Goal: Information Seeking & Learning: Learn about a topic

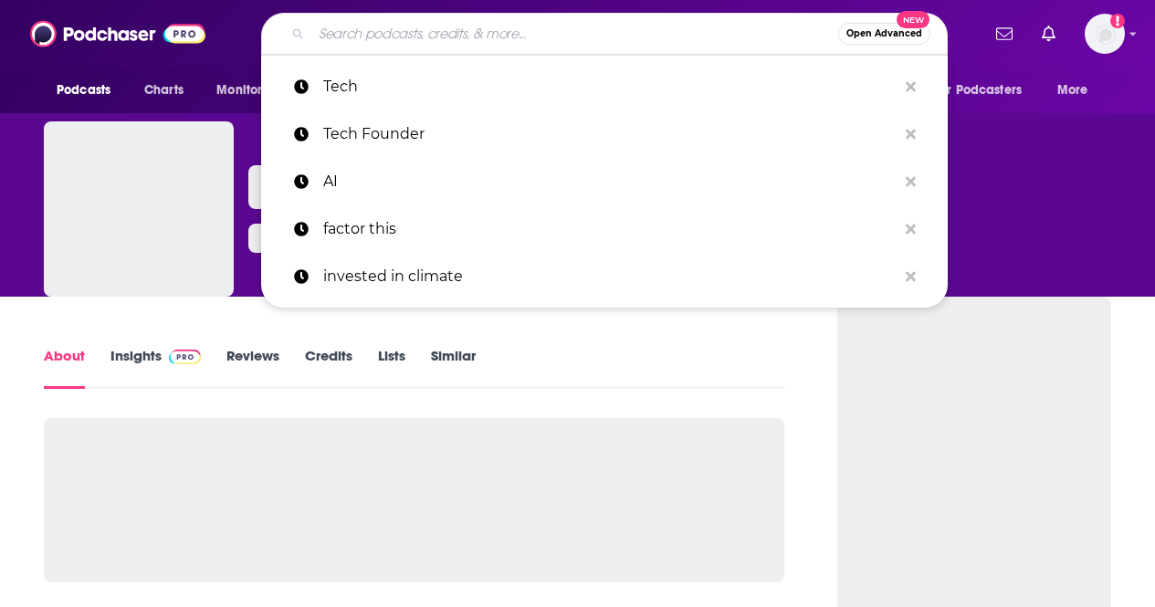
click at [516, 47] on input "Search podcasts, credits, & more..." at bounding box center [574, 33] width 527 height 29
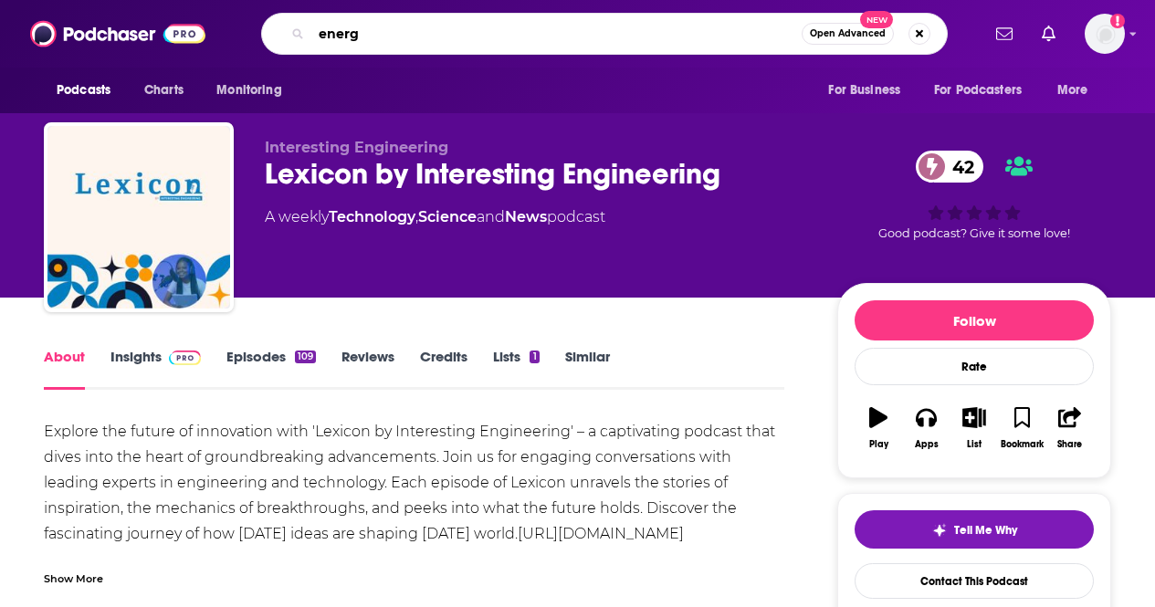
type input "energy"
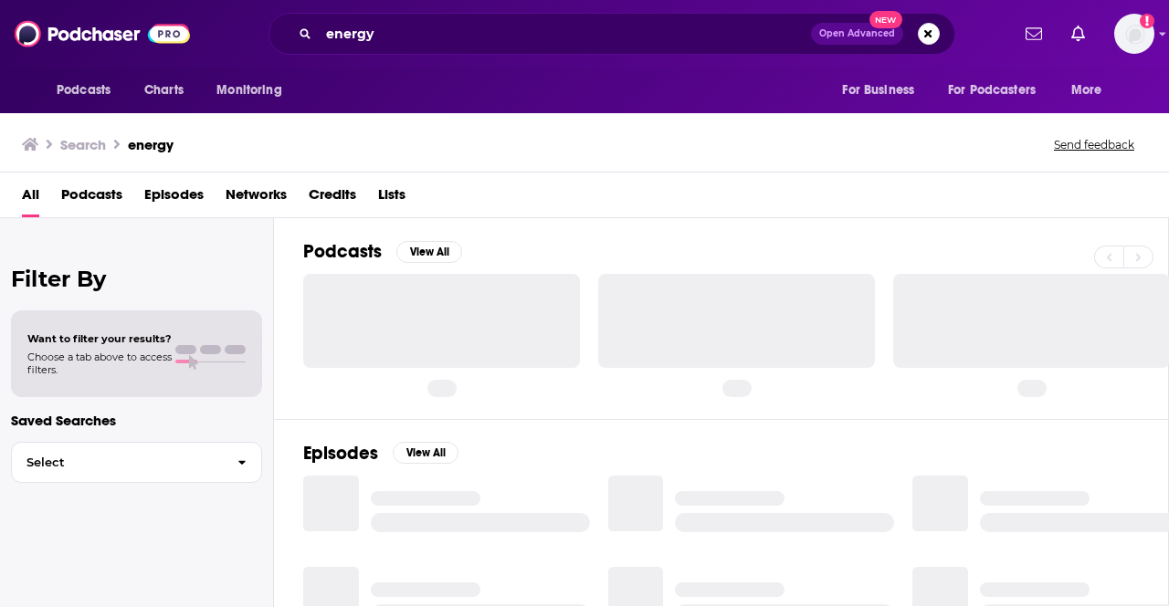
click at [102, 199] on span "Podcasts" at bounding box center [91, 198] width 61 height 37
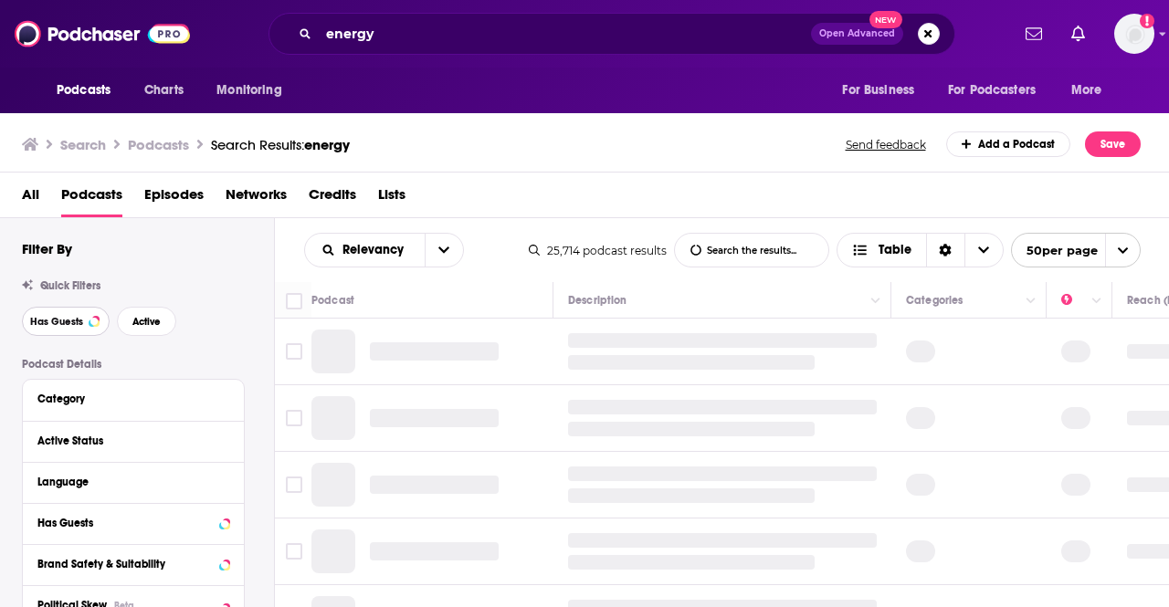
click at [60, 319] on span "Has Guests" at bounding box center [56, 322] width 53 height 10
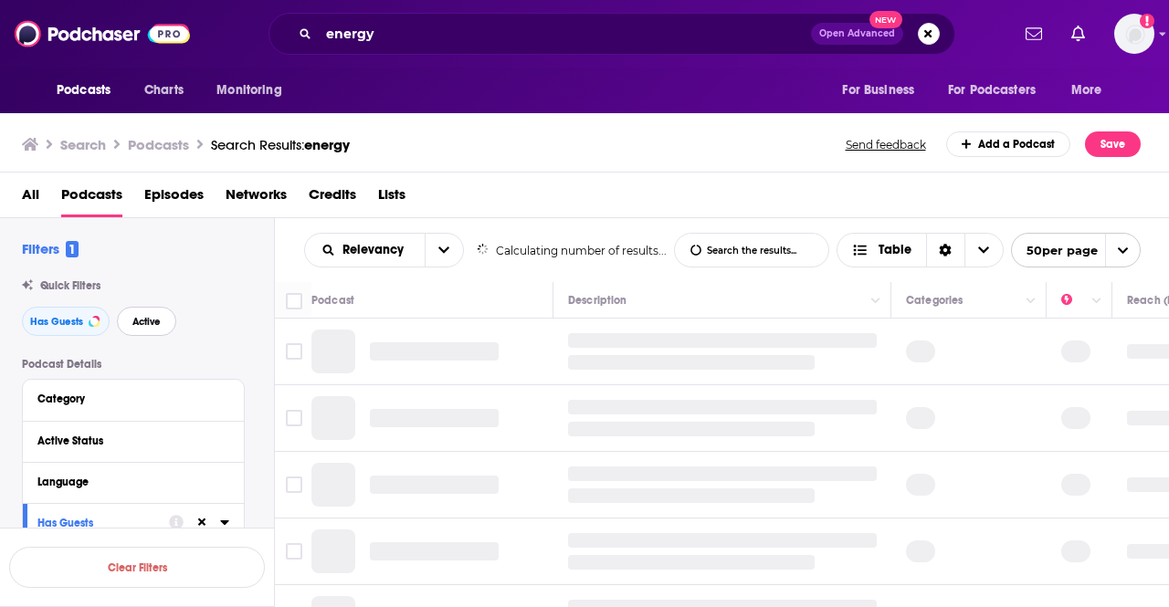
click at [147, 330] on button "Active" at bounding box center [146, 321] width 59 height 29
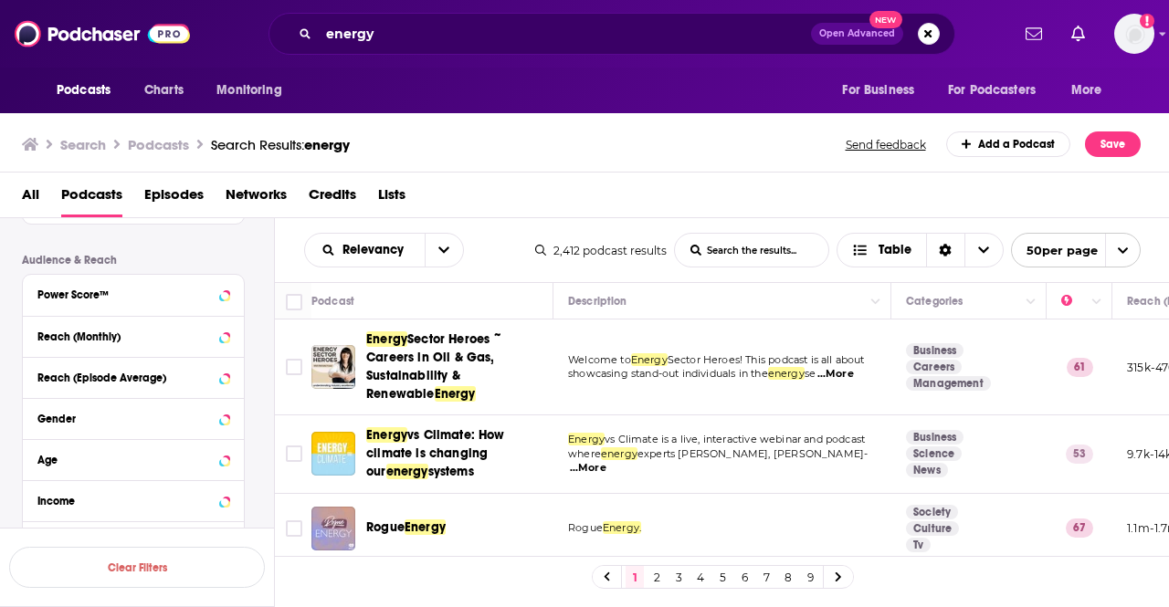
scroll to position [445, 0]
click at [224, 295] on icon at bounding box center [224, 293] width 8 height 5
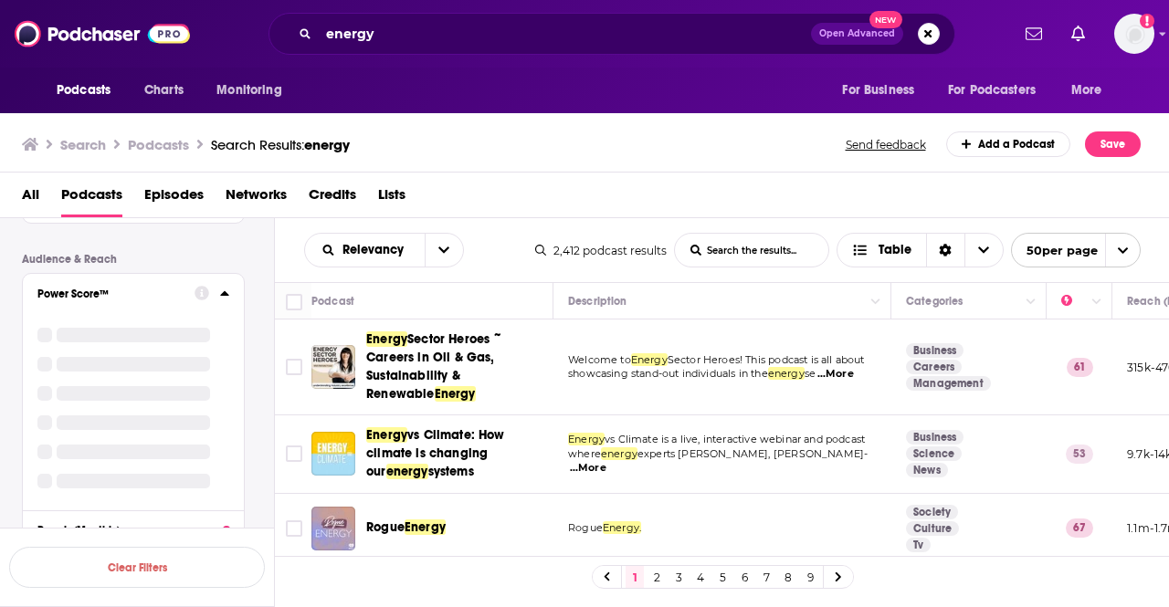
click at [183, 399] on div at bounding box center [133, 408] width 192 height 190
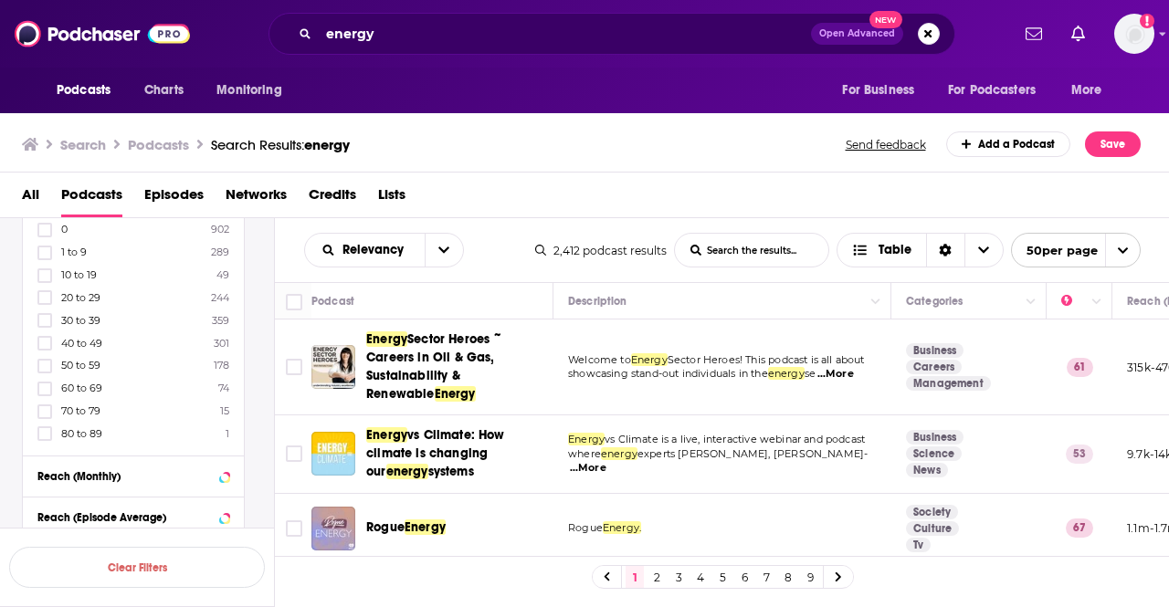
scroll to position [550, 0]
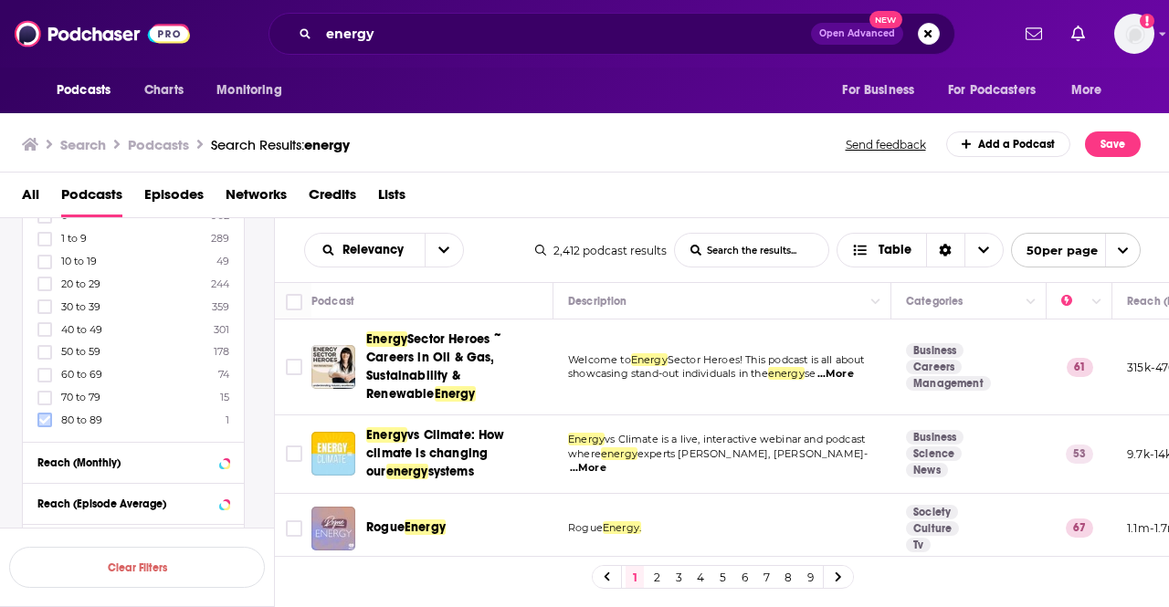
click at [48, 416] on icon at bounding box center [44, 420] width 11 height 8
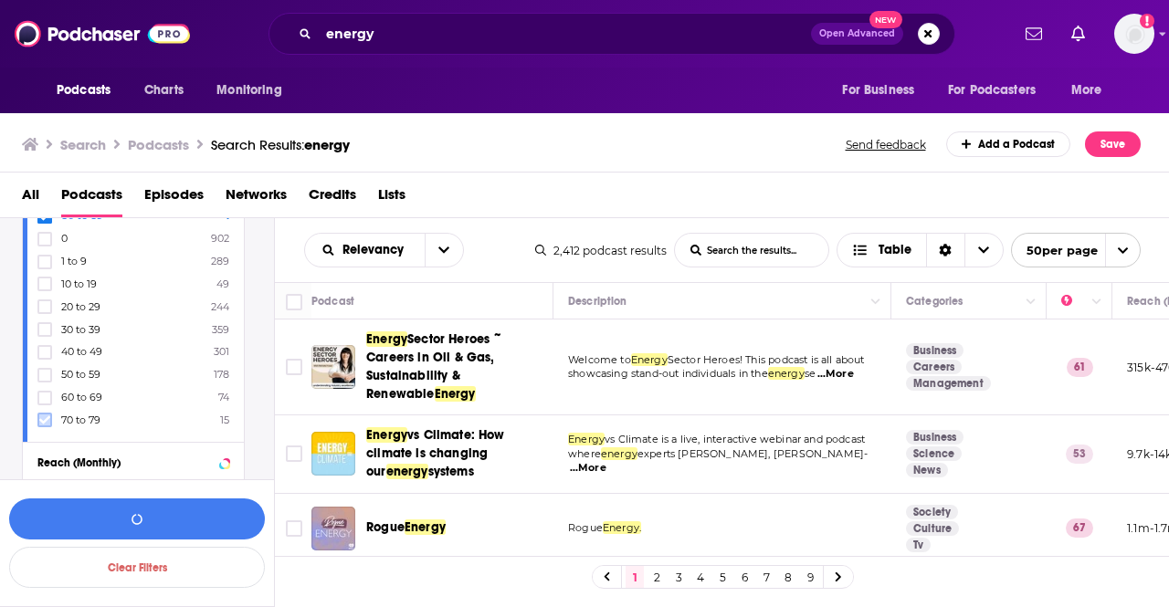
click at [43, 426] on label at bounding box center [44, 420] width 15 height 15
click at [194, 519] on button "View 16 Results" at bounding box center [137, 519] width 256 height 41
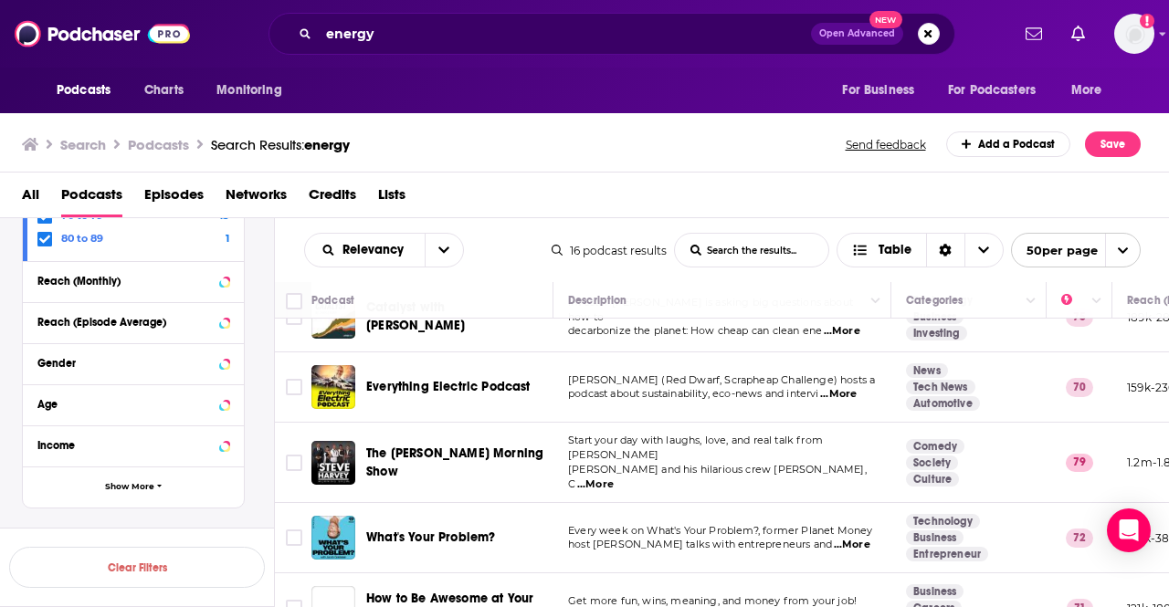
scroll to position [389, 0]
click at [856, 387] on span "...More" at bounding box center [838, 393] width 37 height 15
click at [565, 386] on td "[PERSON_NAME] (Red Dwarf, Scrapheap Challenge) hosts a podcast about sustainabi…" at bounding box center [722, 387] width 338 height 70
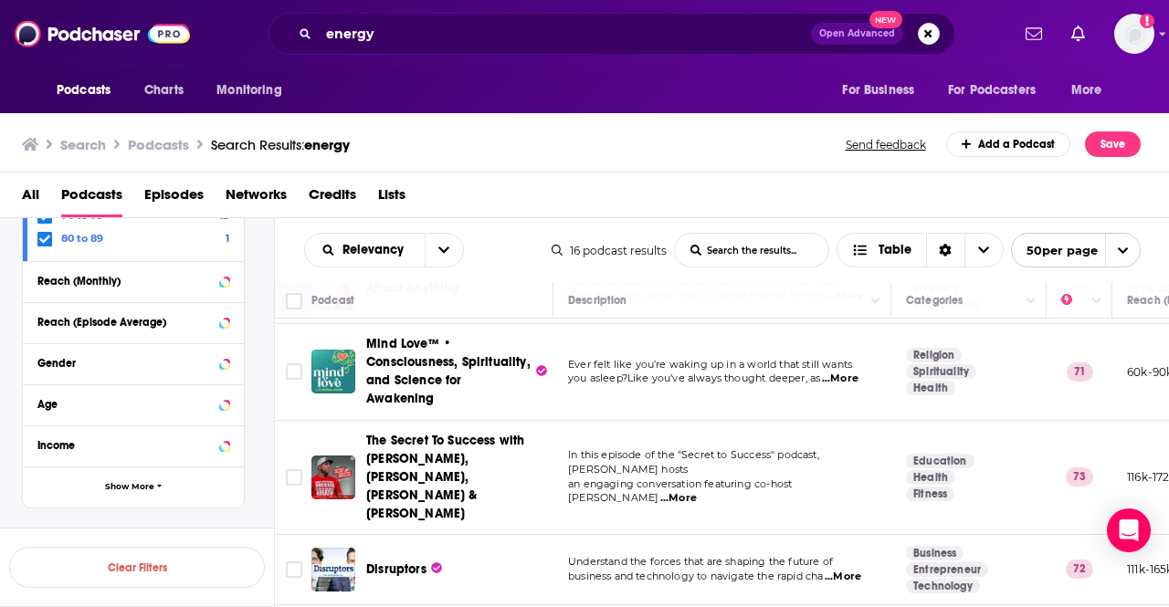
scroll to position [857, 0]
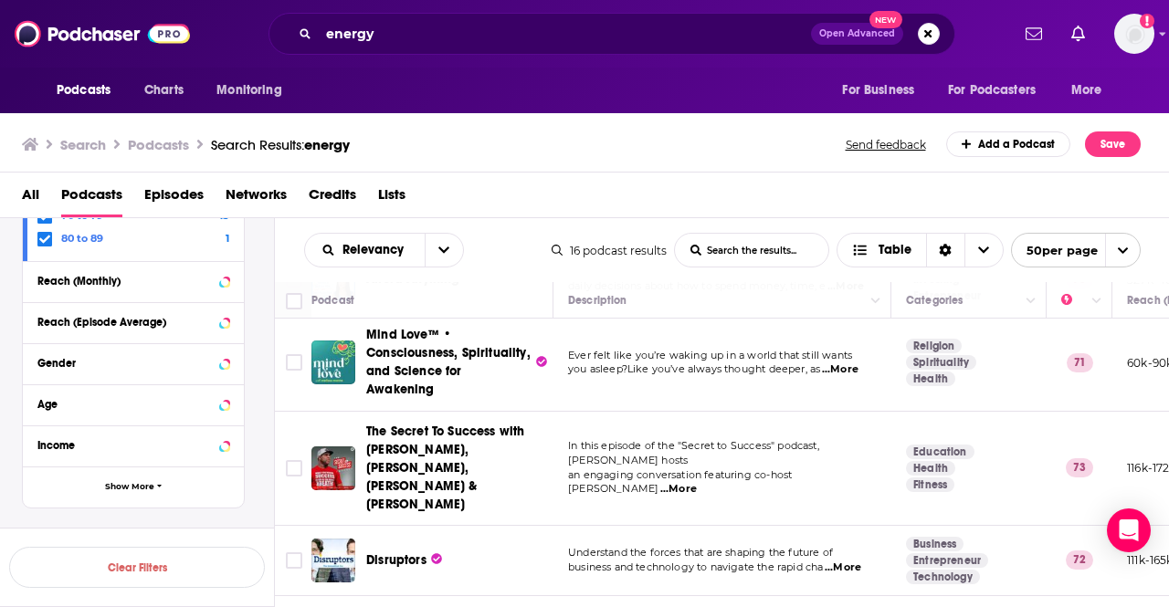
click at [841, 561] on span "...More" at bounding box center [843, 568] width 37 height 15
click at [537, 552] on div "Disruptors" at bounding box center [461, 561] width 190 height 18
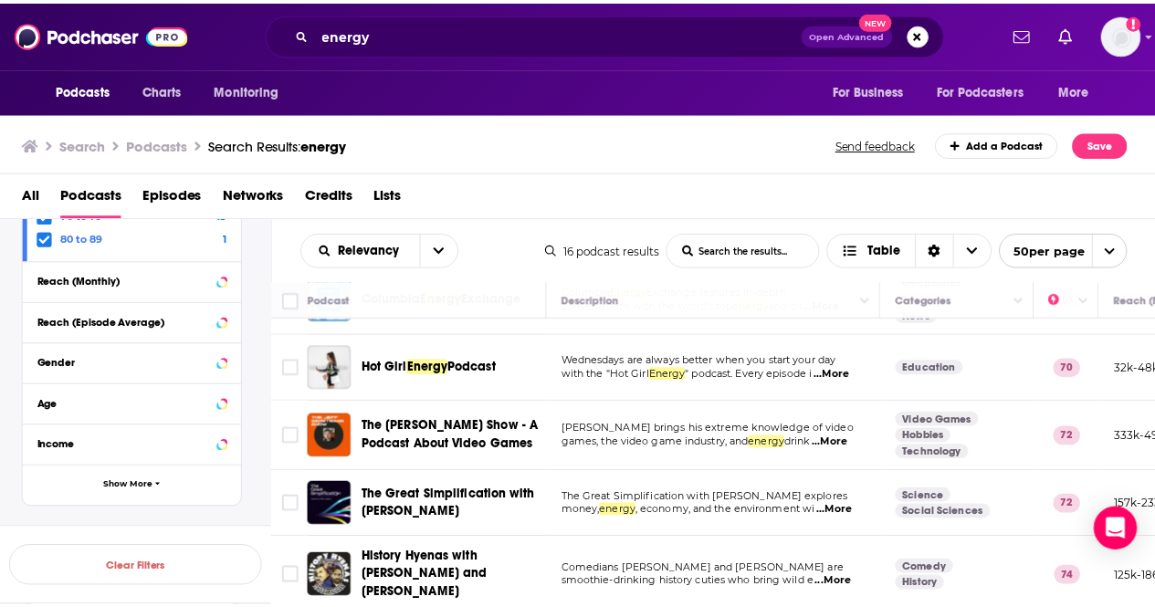
scroll to position [51, 0]
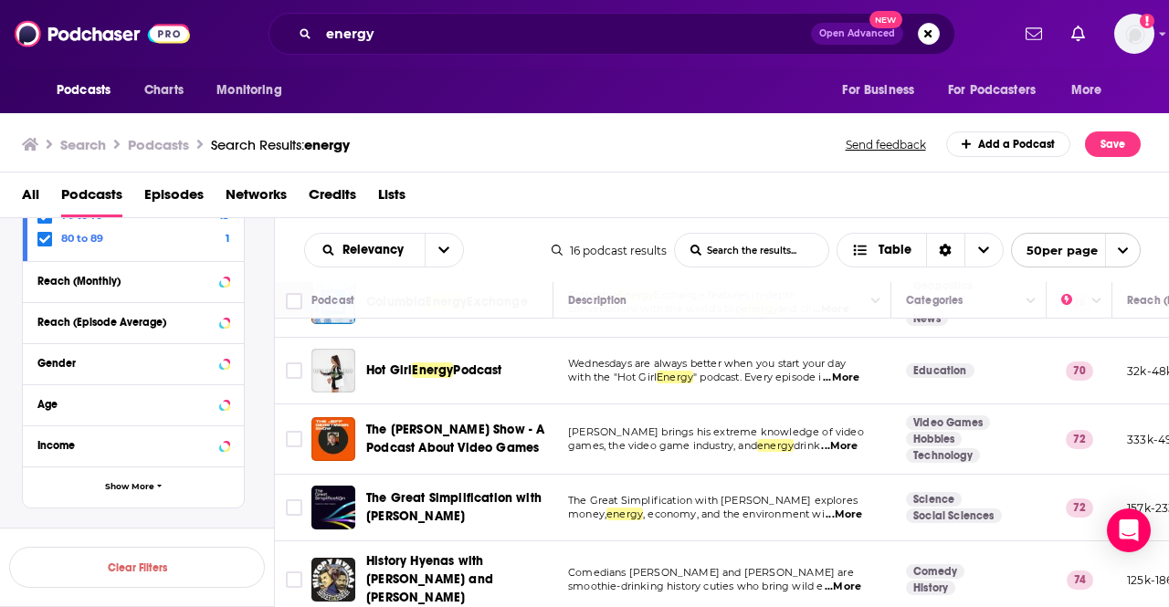
click at [836, 509] on span "...More" at bounding box center [843, 515] width 37 height 15
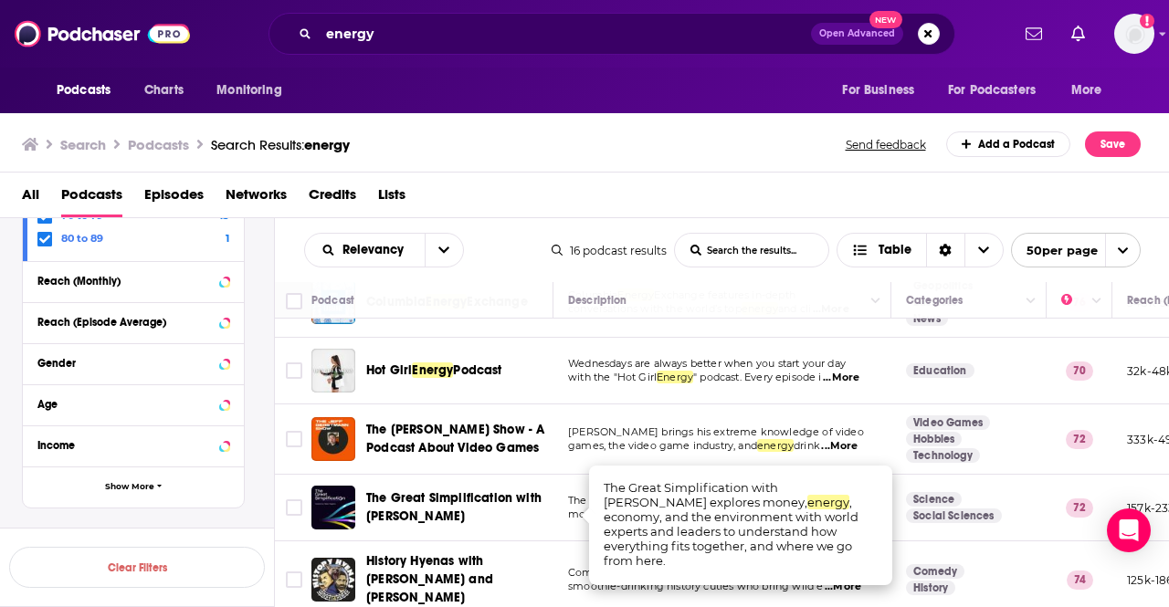
click at [578, 488] on td "The Great Simplification with [PERSON_NAME] explores money, energy , economy, a…" at bounding box center [722, 508] width 338 height 67
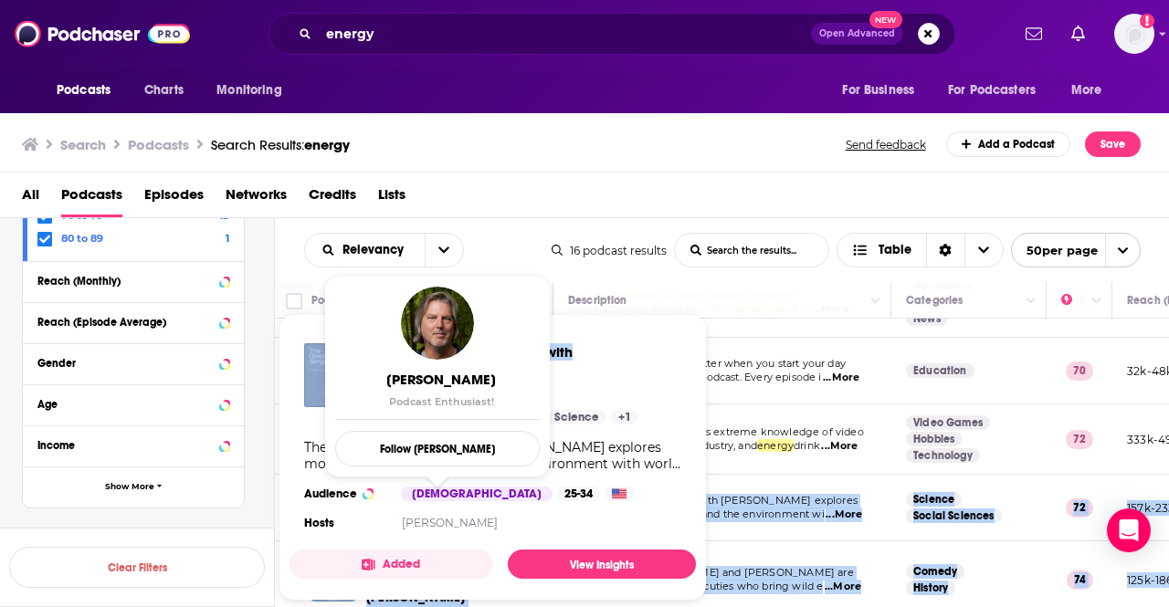
drag, startPoint x: 364, startPoint y: 495, endPoint x: 576, endPoint y: 360, distance: 251.3
click at [576, 360] on div "Podcasts Charts Monitoring energy Open Advanced New For Business For Podcasters…" at bounding box center [584, 303] width 1169 height 607
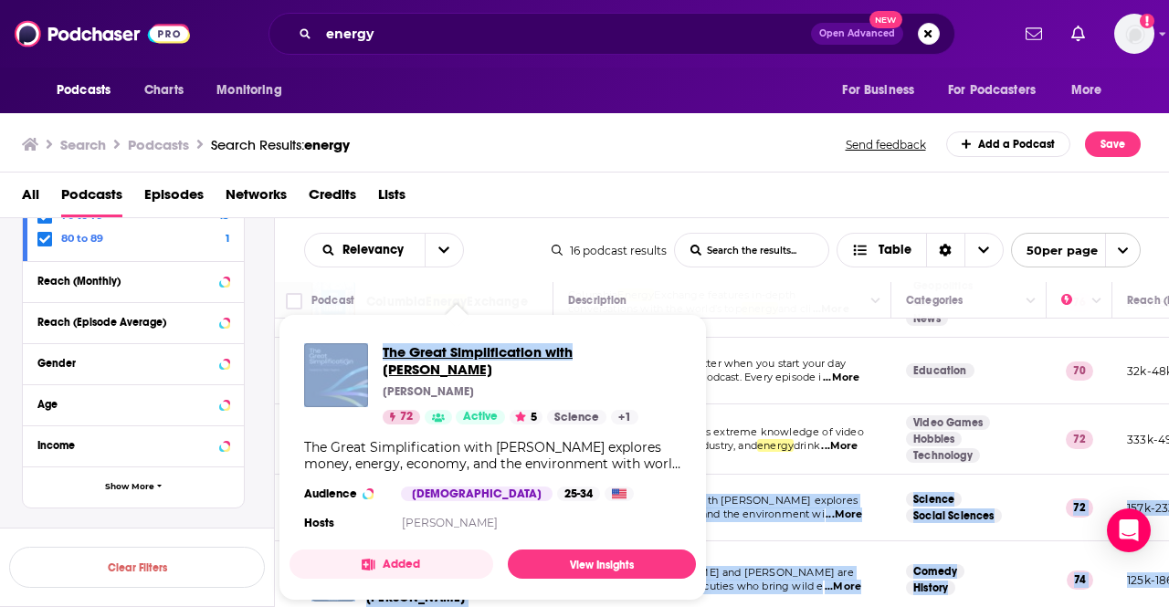
click at [483, 351] on span "The Great Simplification with [PERSON_NAME]" at bounding box center [532, 360] width 299 height 35
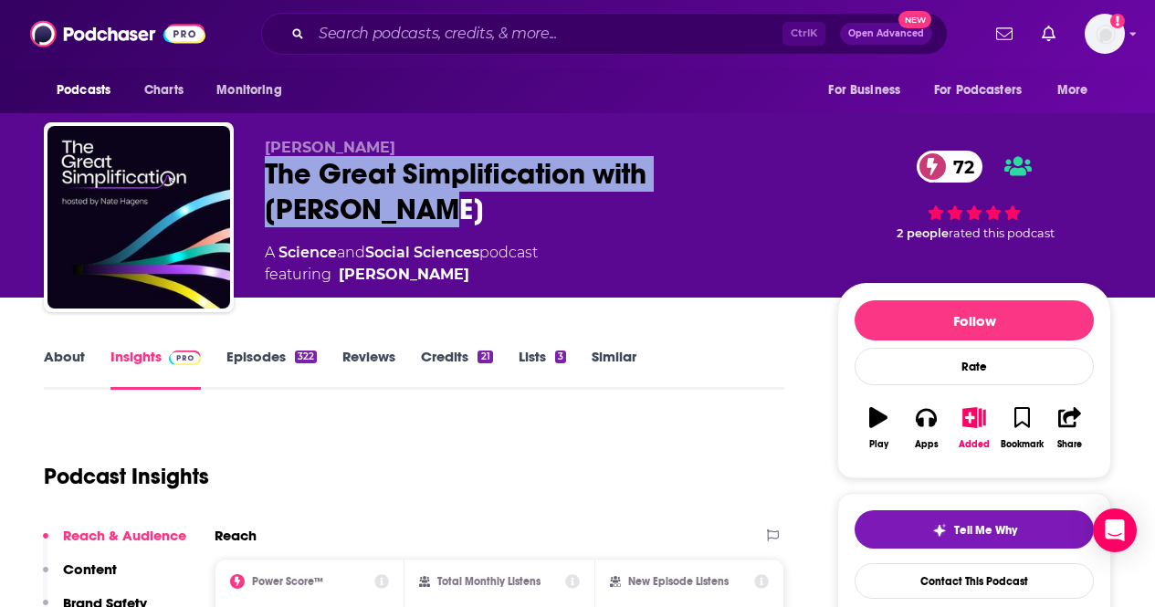
drag, startPoint x: 321, startPoint y: 184, endPoint x: 376, endPoint y: 206, distance: 60.2
click at [376, 206] on div "The Great Simplification with [PERSON_NAME] 72" at bounding box center [536, 191] width 543 height 71
